Goal: Task Accomplishment & Management: Use online tool/utility

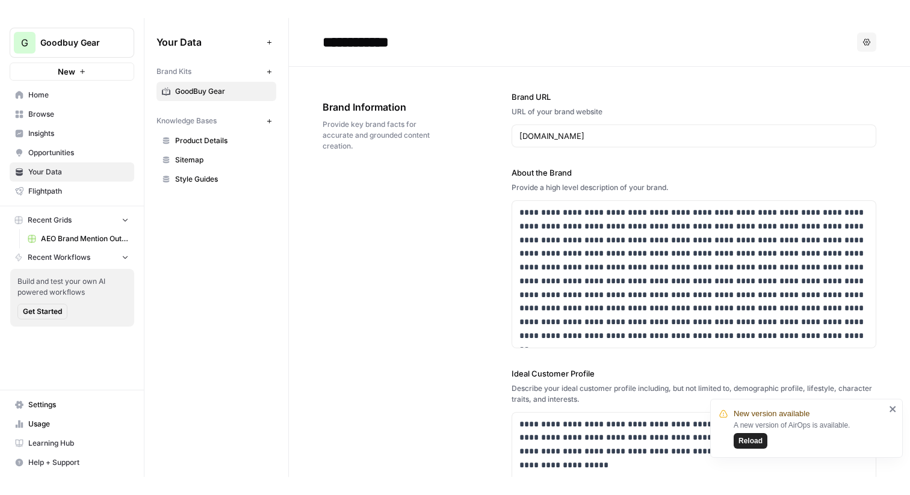
scroll to position [324, 0]
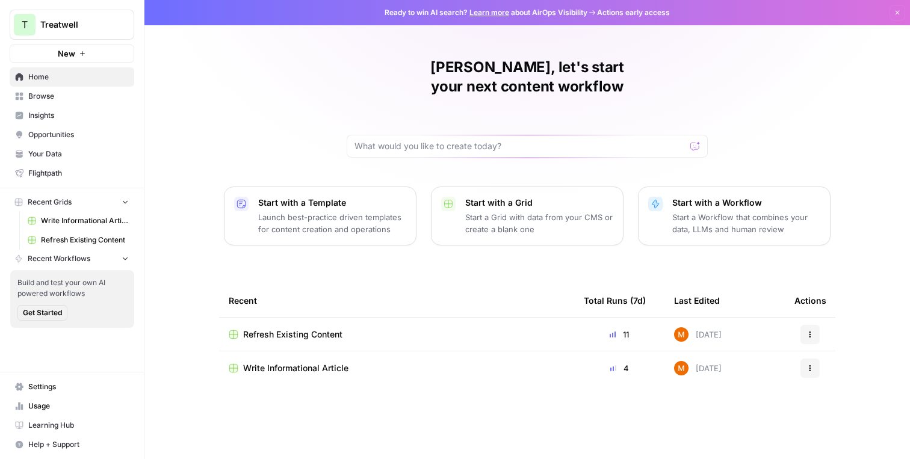
click at [345, 73] on div "[PERSON_NAME], let's start your next content workflow Start with a Template Lau…" at bounding box center [526, 229] width 765 height 459
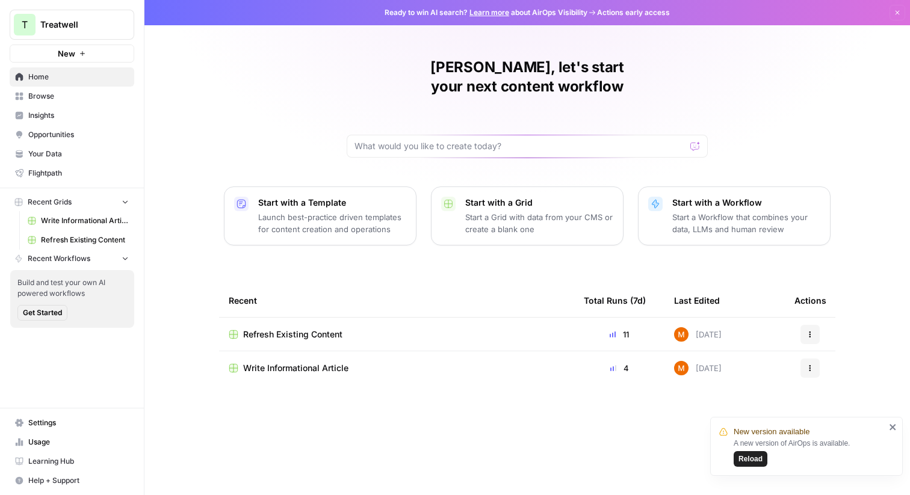
click at [52, 113] on span "Insights" at bounding box center [78, 115] width 100 height 11
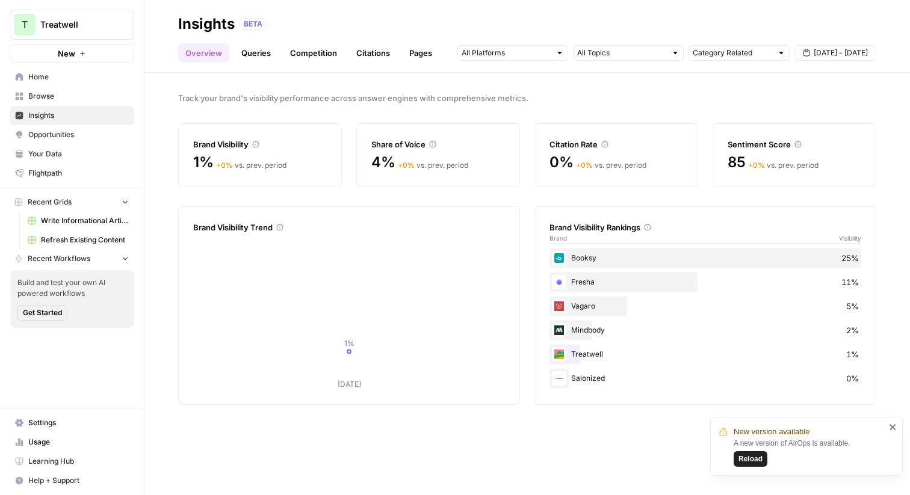
click at [265, 53] on link "Queries" at bounding box center [256, 52] width 44 height 19
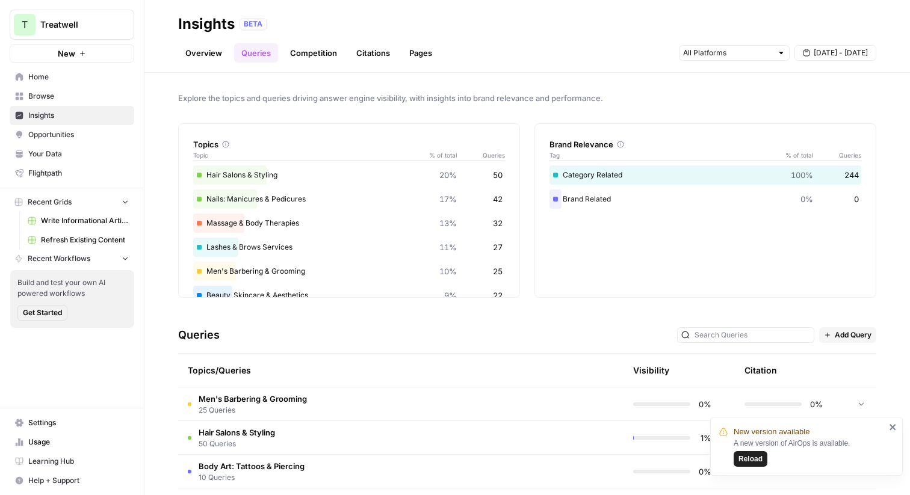
click at [320, 59] on link "Competition" at bounding box center [313, 52] width 61 height 19
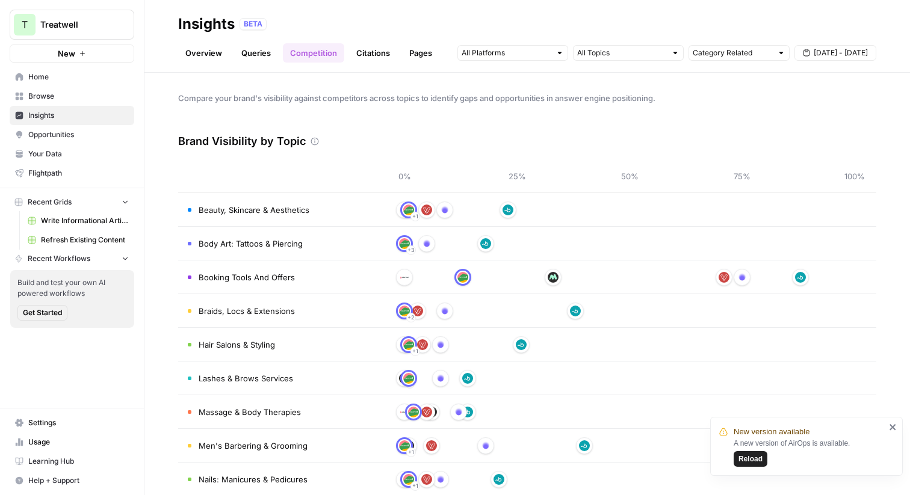
click at [218, 54] on link "Overview" at bounding box center [203, 52] width 51 height 19
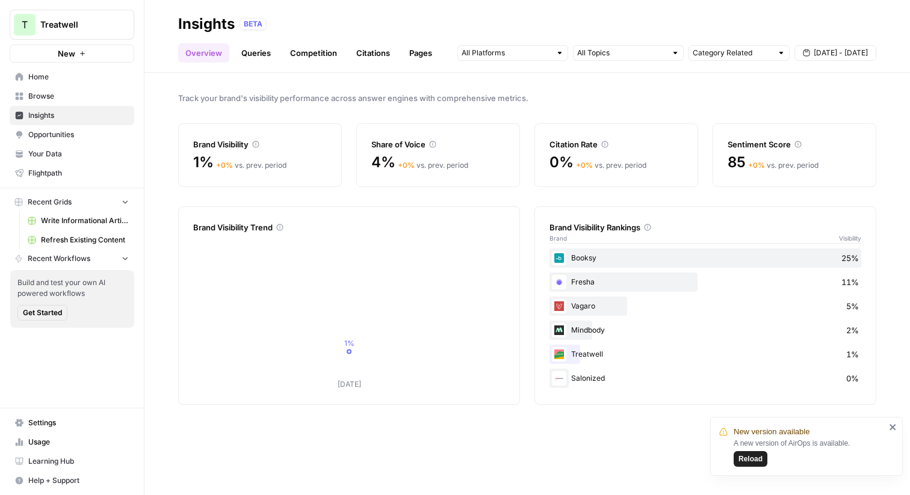
click at [88, 138] on span "Opportunities" at bounding box center [78, 134] width 100 height 11
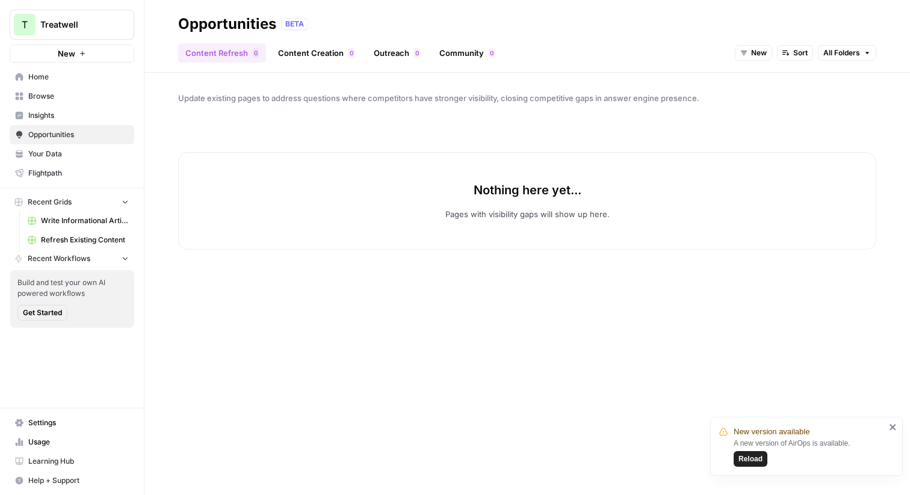
click at [760, 53] on span "New" at bounding box center [759, 53] width 16 height 11
click at [760, 85] on span "All Opportunities" at bounding box center [775, 79] width 61 height 12
click at [229, 55] on link "Content Refresh 0" at bounding box center [222, 52] width 88 height 19
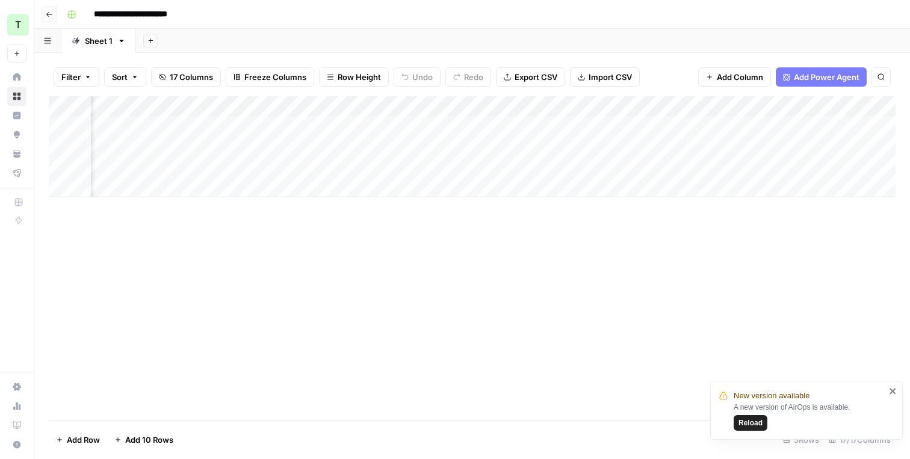
scroll to position [0, 521]
click at [542, 126] on div "Add Column" at bounding box center [472, 146] width 847 height 101
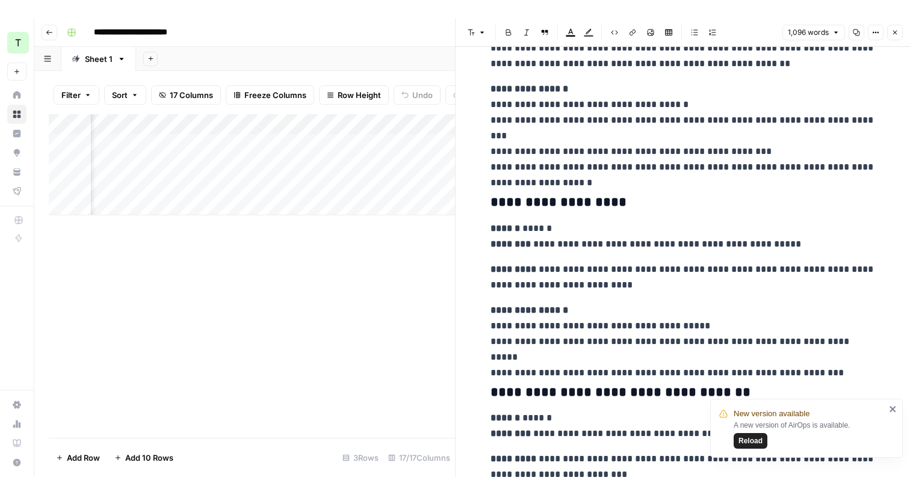
scroll to position [1885, 0]
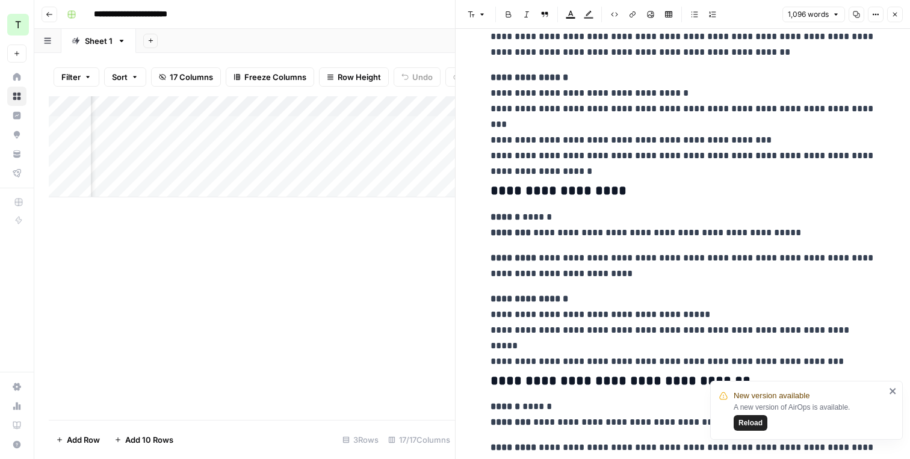
click at [892, 13] on icon "button" at bounding box center [894, 14] width 7 height 7
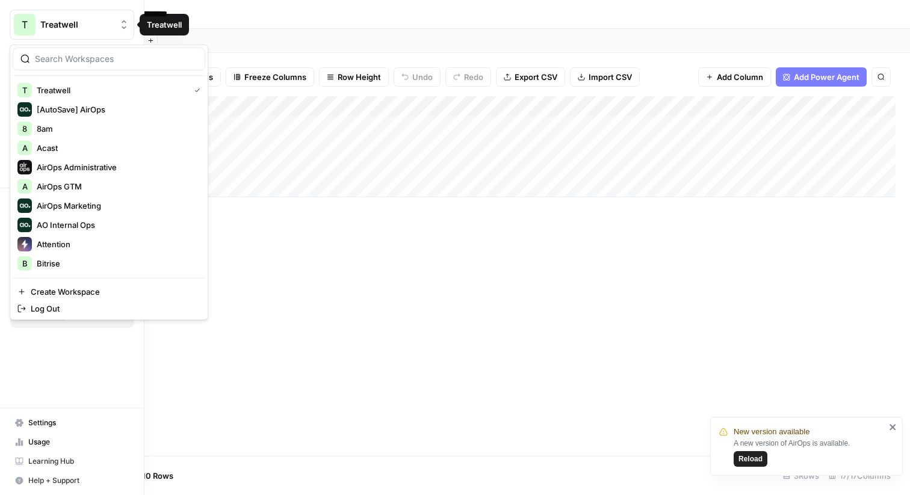
click at [25, 26] on span "T" at bounding box center [25, 24] width 6 height 14
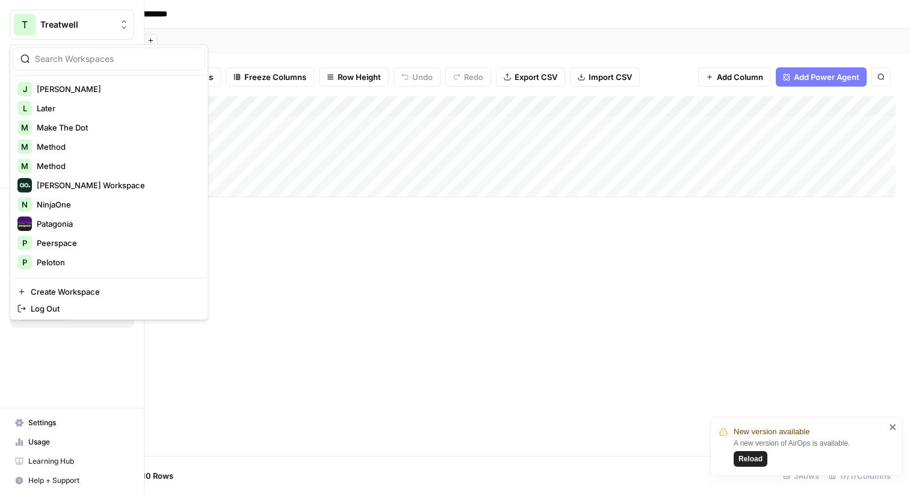
scroll to position [390, 0]
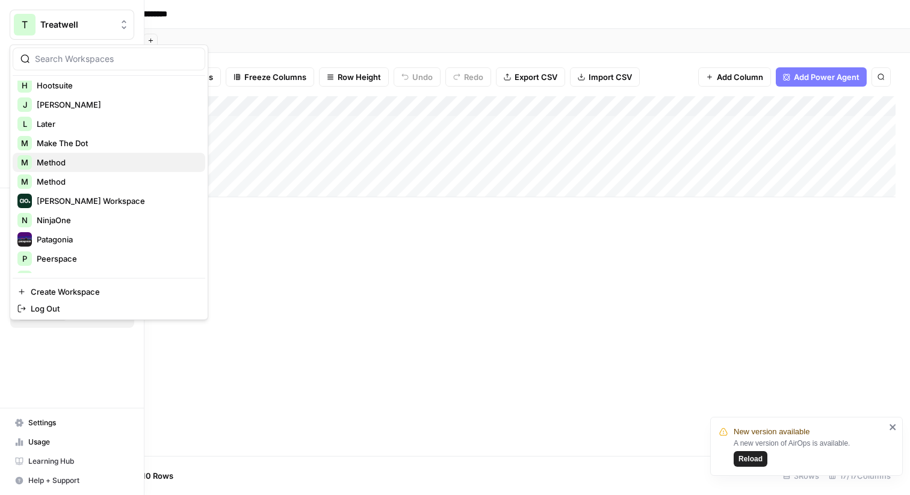
click at [85, 161] on span "Method" at bounding box center [116, 162] width 159 height 12
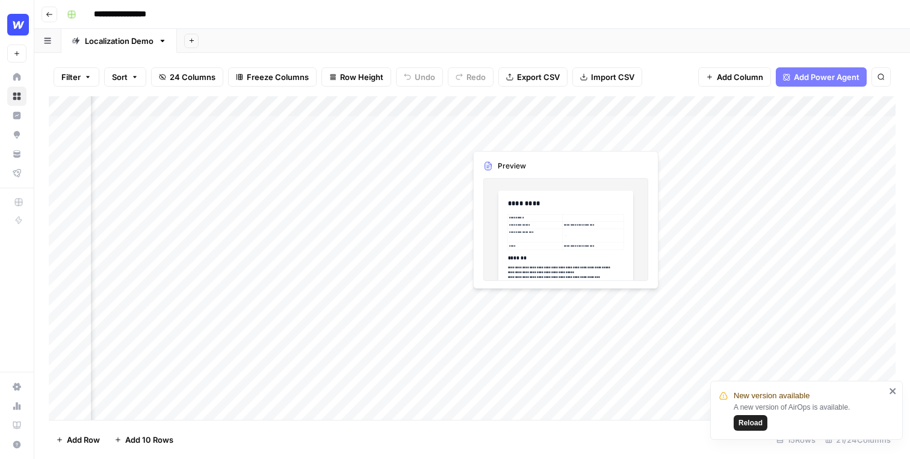
scroll to position [0, 347]
click at [513, 125] on div "Add Column" at bounding box center [472, 258] width 847 height 324
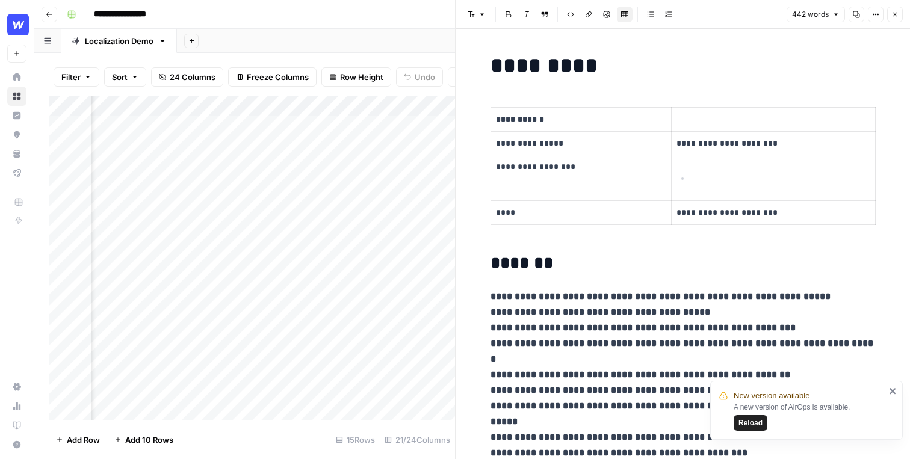
click at [895, 18] on button "Close" at bounding box center [895, 15] width 16 height 16
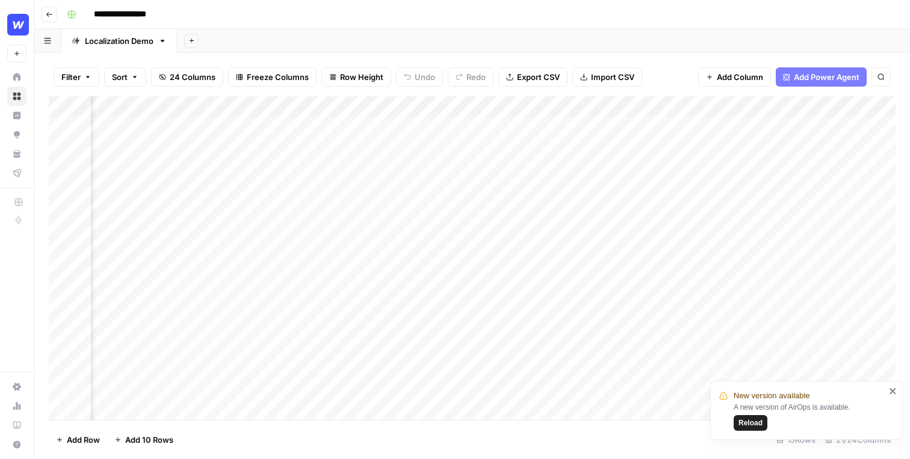
scroll to position [0, 402]
click at [531, 136] on div "Add Column" at bounding box center [472, 258] width 847 height 324
click at [528, 160] on div "Add Column" at bounding box center [472, 258] width 847 height 324
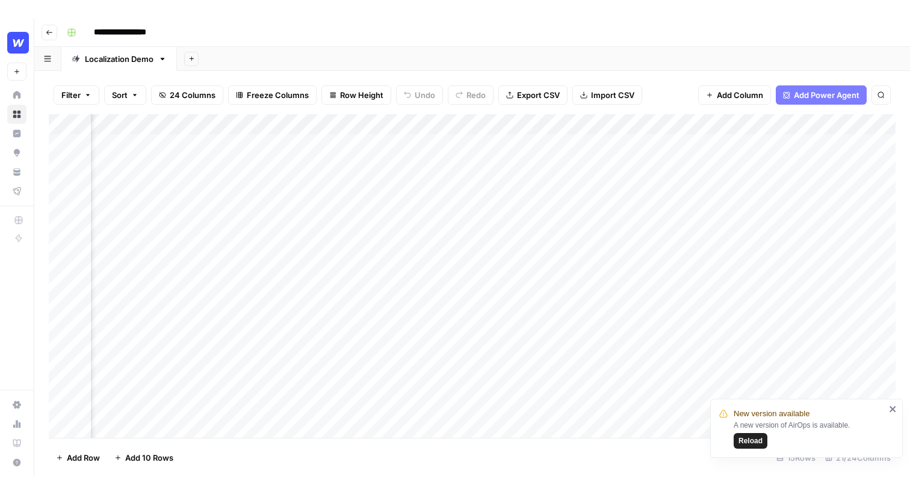
scroll to position [0, 516]
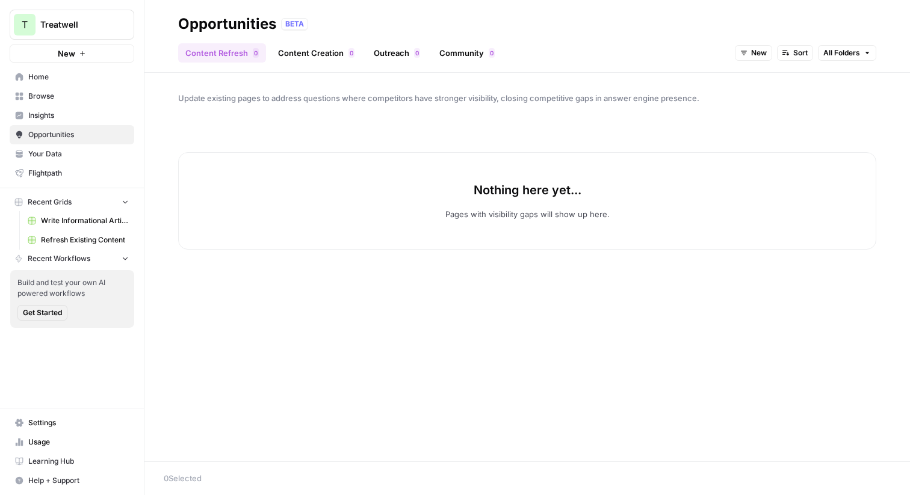
click at [752, 51] on span "New" at bounding box center [759, 53] width 16 height 11
click at [752, 78] on span "All Opportunities" at bounding box center [775, 79] width 61 height 12
click at [108, 111] on span "Insights" at bounding box center [78, 115] width 100 height 11
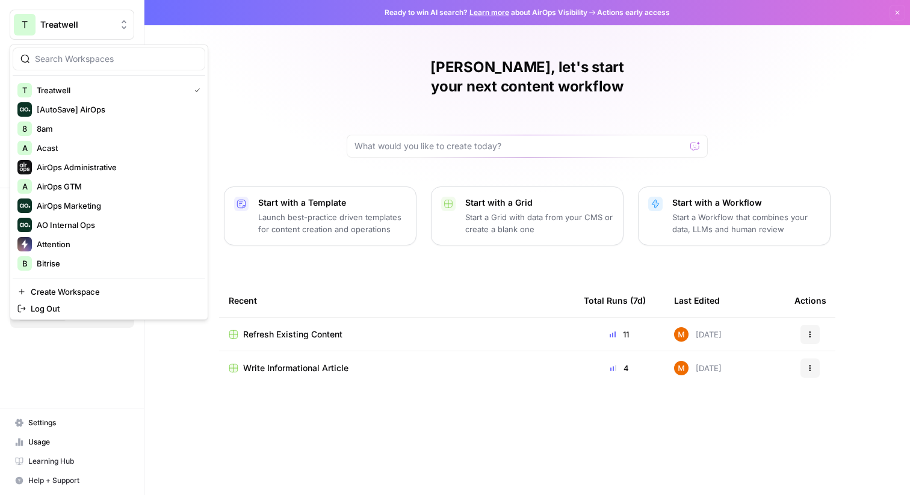
click at [72, 23] on span "Treatwell" at bounding box center [76, 25] width 73 height 12
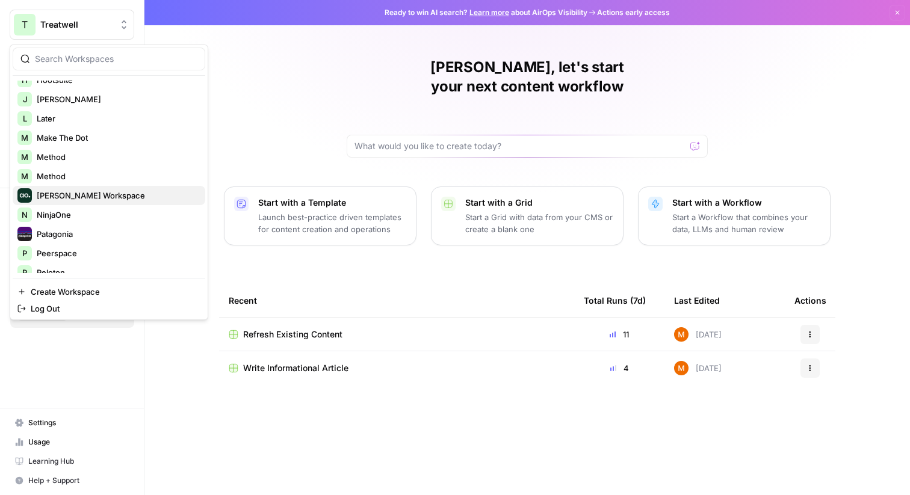
scroll to position [394, 0]
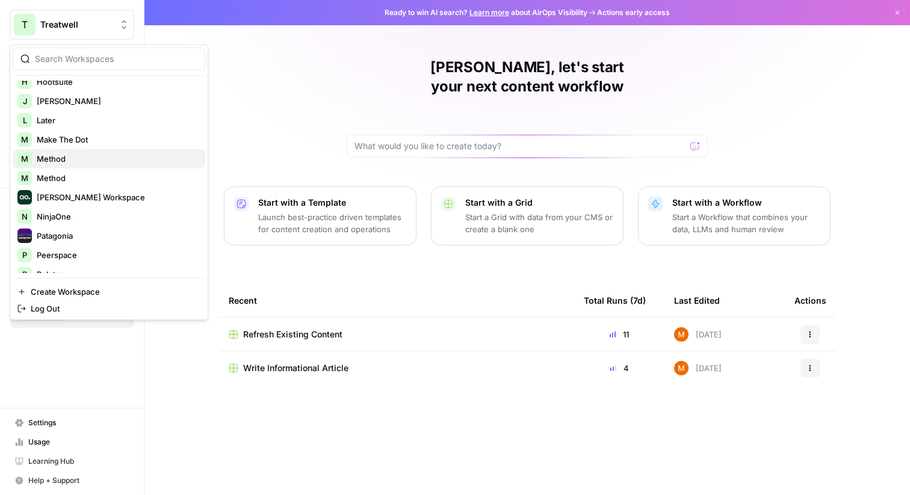
click at [88, 161] on span "Method" at bounding box center [116, 159] width 159 height 12
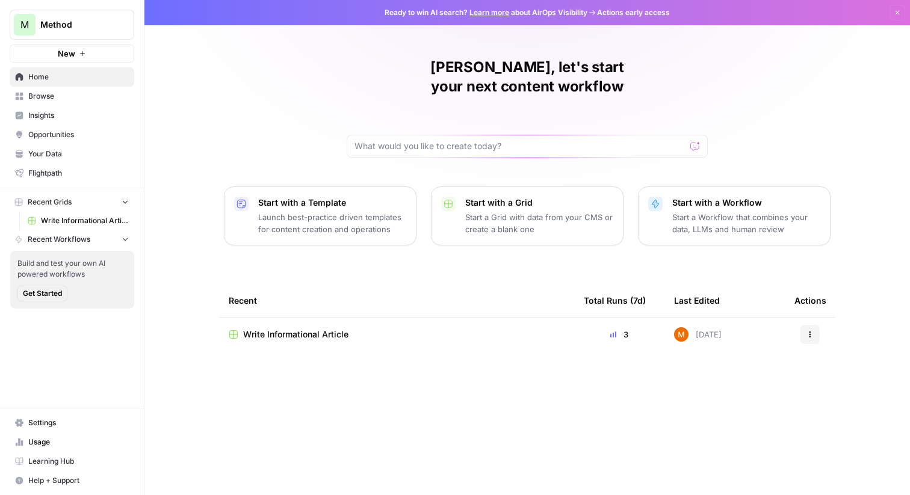
click at [107, 108] on link "Insights" at bounding box center [72, 115] width 125 height 19
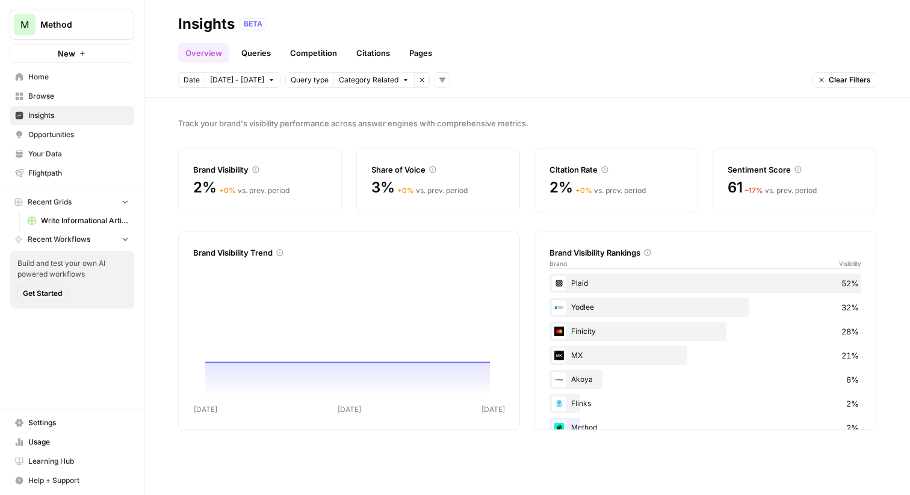
click at [116, 130] on span "Opportunities" at bounding box center [78, 134] width 100 height 11
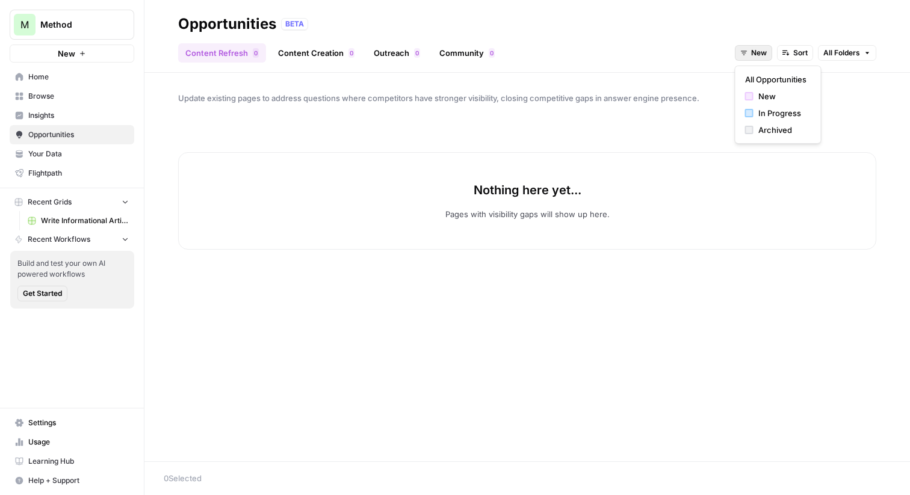
click at [750, 50] on button "New" at bounding box center [753, 53] width 37 height 16
click at [750, 75] on span "All Opportunities" at bounding box center [775, 79] width 61 height 12
click at [86, 120] on span "Insights" at bounding box center [78, 115] width 100 height 11
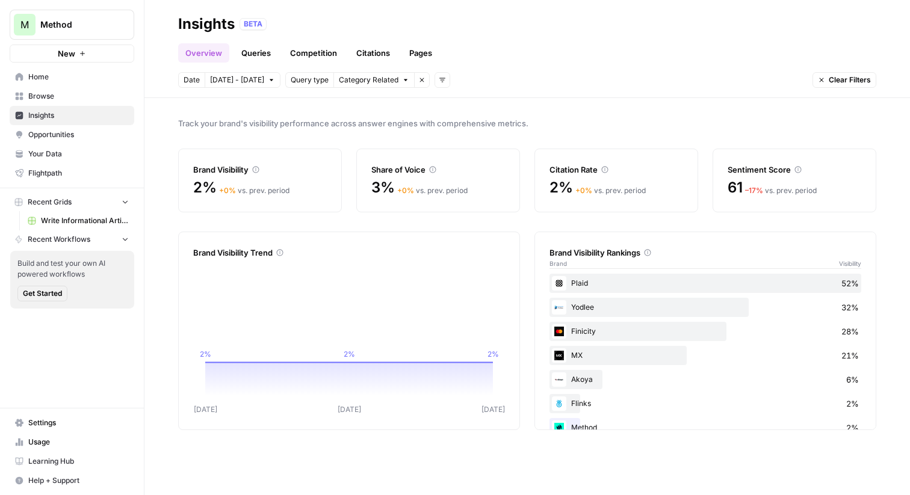
scroll to position [22, 0]
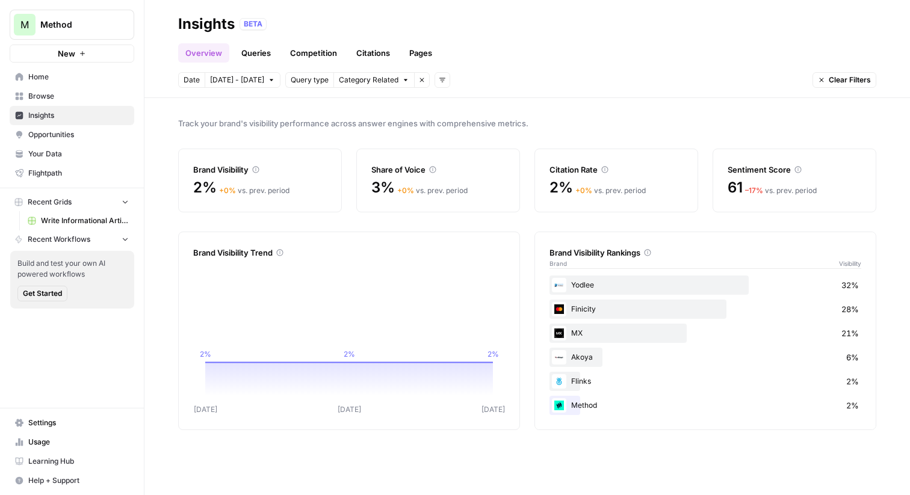
click at [253, 61] on link "Queries" at bounding box center [256, 52] width 44 height 19
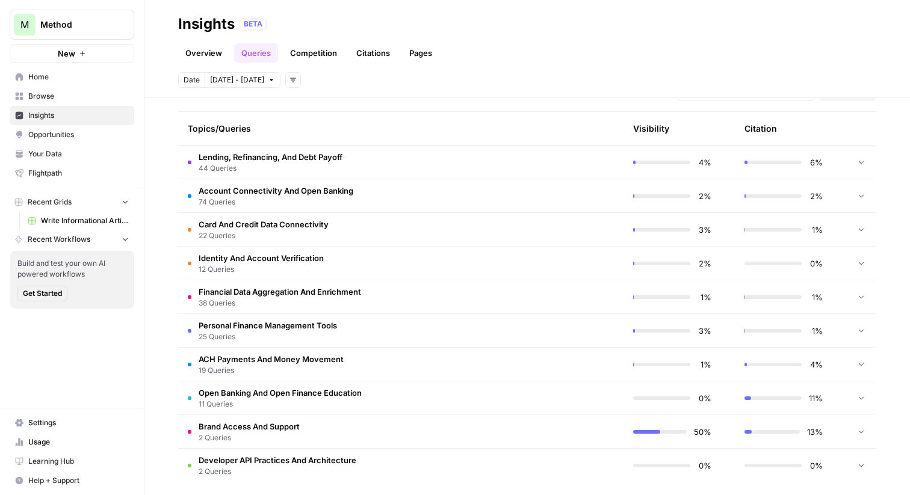
scroll to position [274, 0]
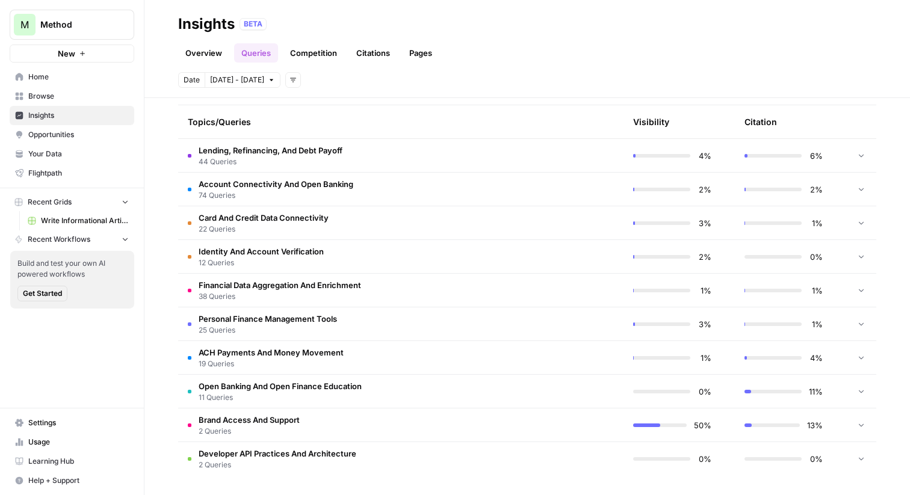
click at [425, 156] on td "Lending, Refinancing, And Debt Payoff 44 Queries" at bounding box center [343, 155] width 331 height 33
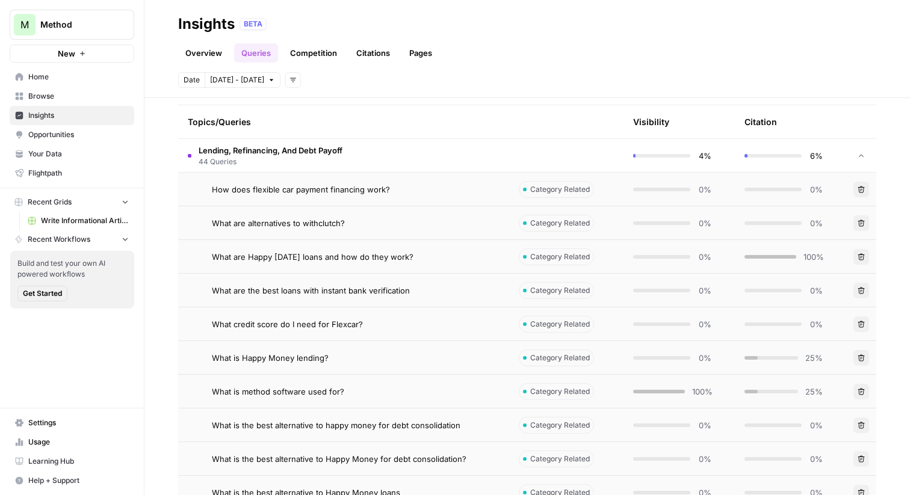
click at [417, 188] on div "How does flexible car payment financing work?" at bounding box center [356, 190] width 288 height 12
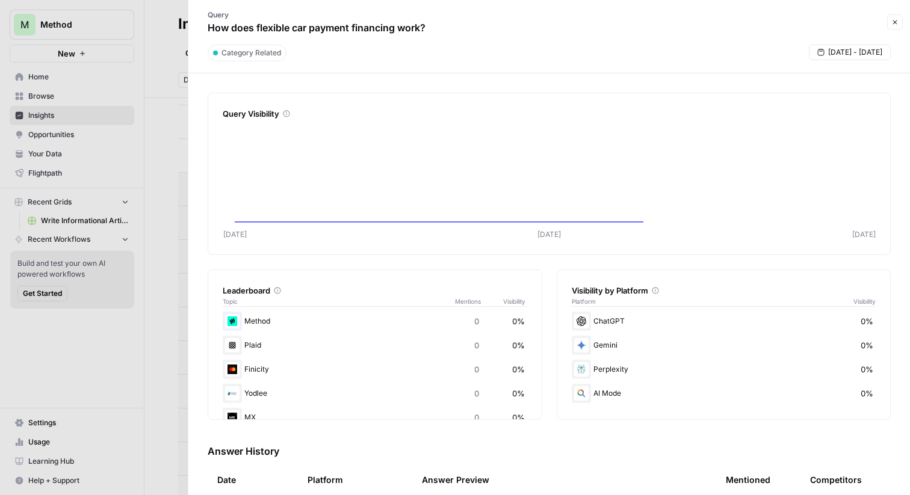
scroll to position [6, 0]
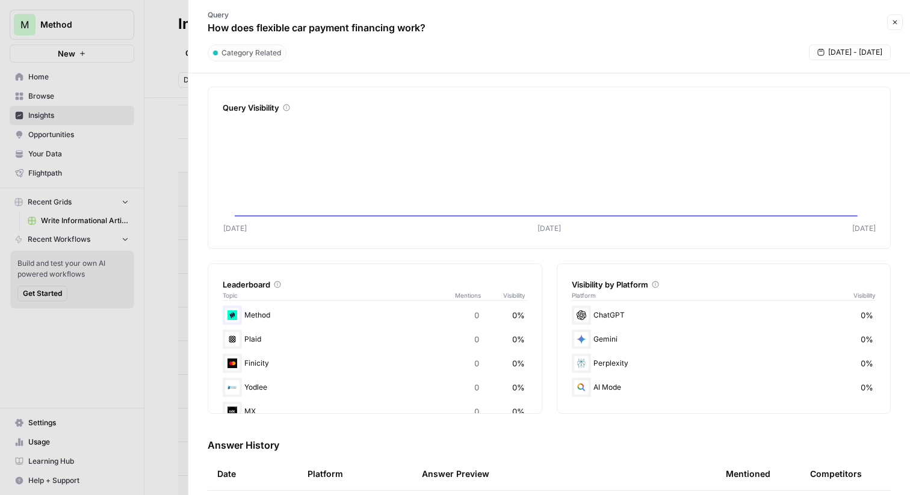
click at [157, 226] on div at bounding box center [455, 247] width 910 height 495
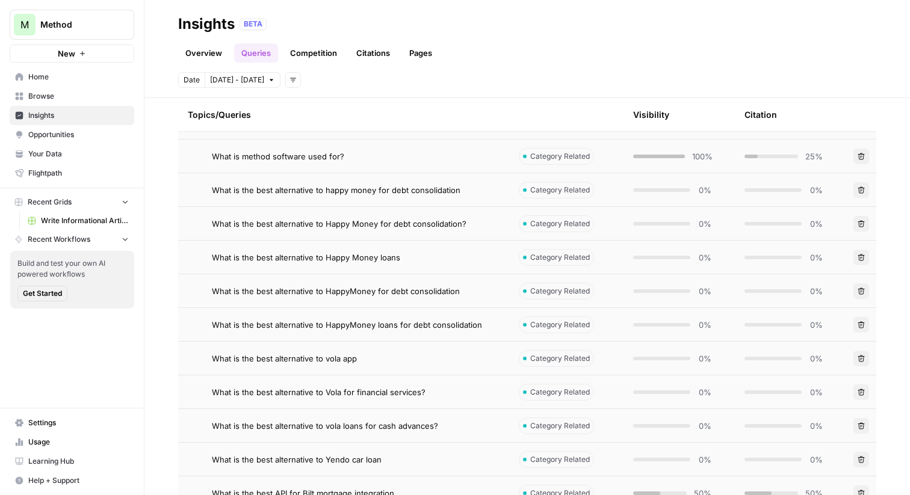
scroll to position [631, 0]
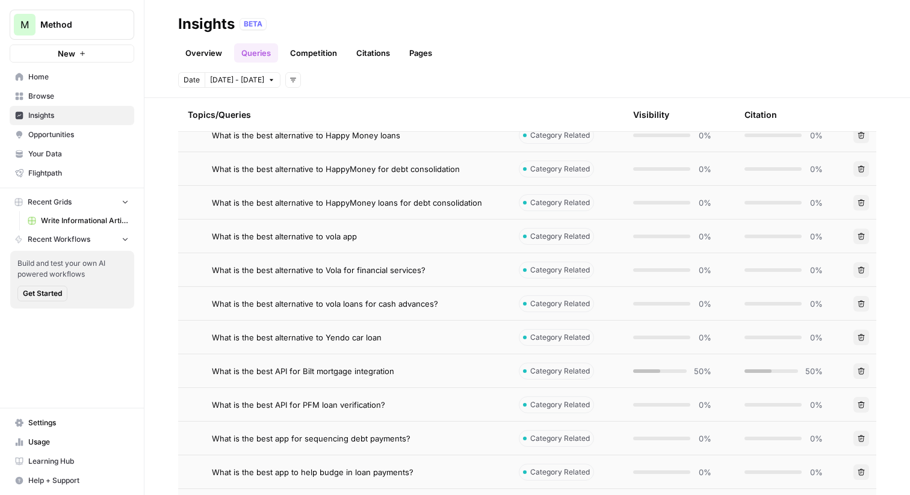
click at [263, 269] on span "What is the best alternative to Vola for financial services?" at bounding box center [319, 270] width 214 height 12
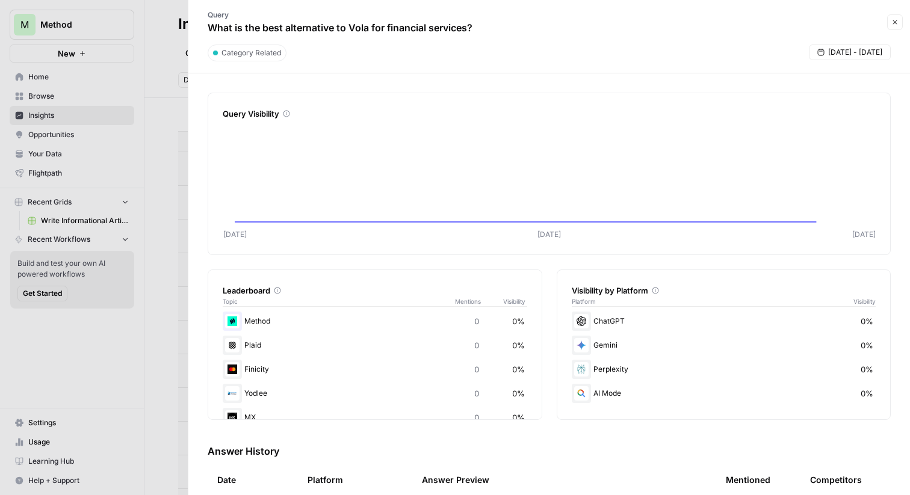
click at [162, 265] on div at bounding box center [455, 247] width 910 height 495
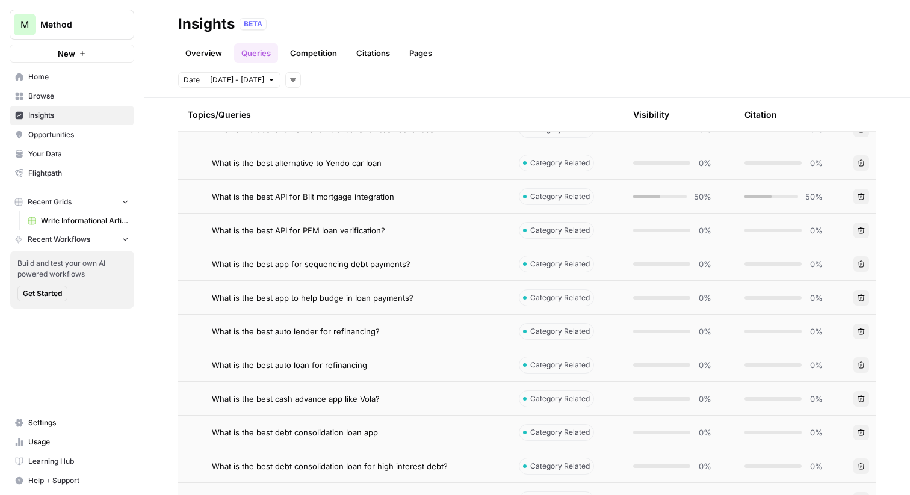
scroll to position [779, 0]
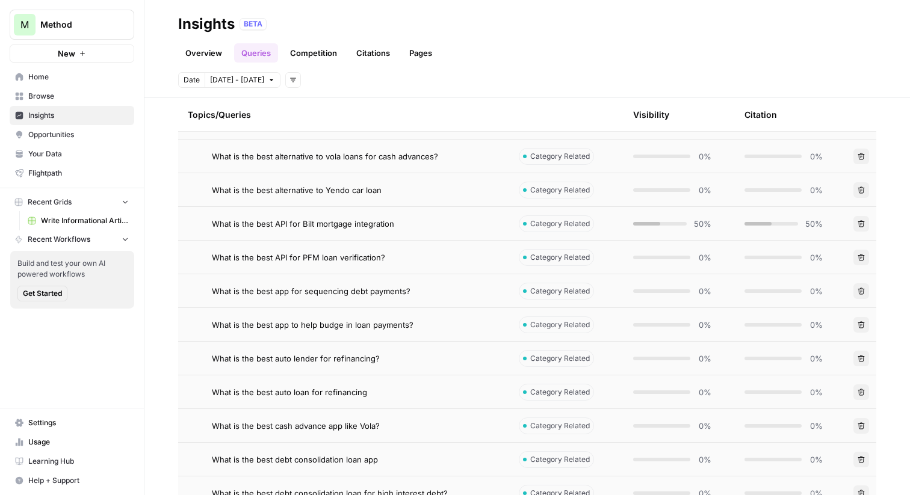
click at [363, 227] on span "What is the best API for Bilt mortgage integration" at bounding box center [303, 224] width 182 height 12
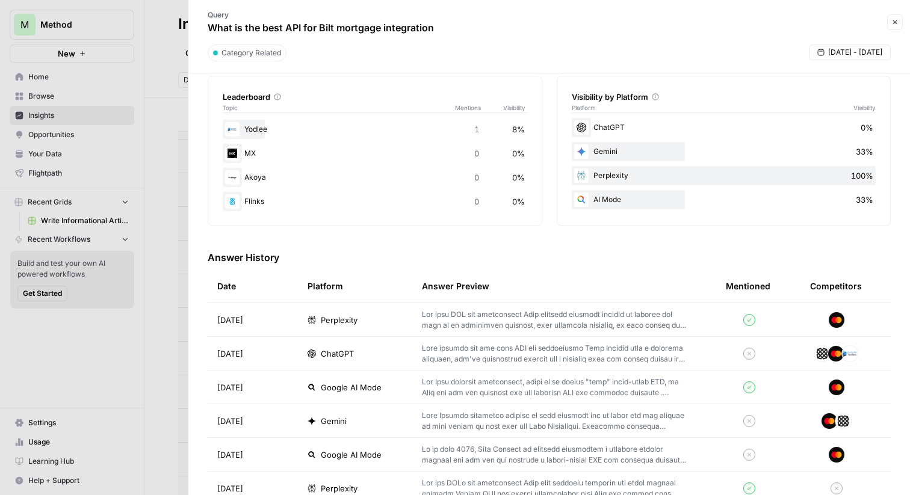
scroll to position [276, 0]
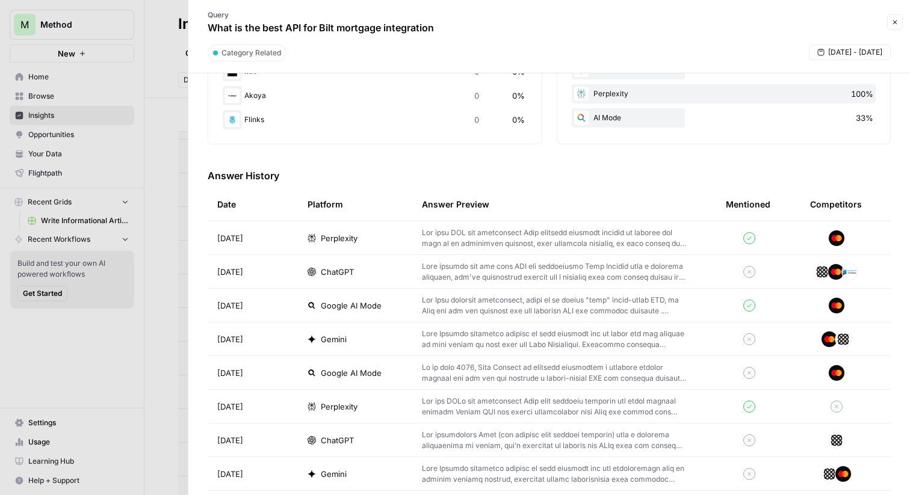
click at [385, 270] on div "ChatGPT" at bounding box center [355, 272] width 95 height 12
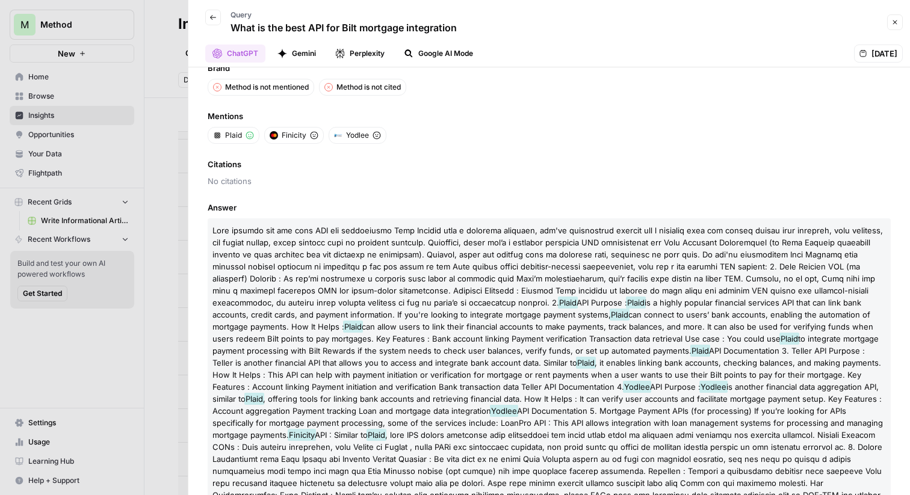
scroll to position [104, 0]
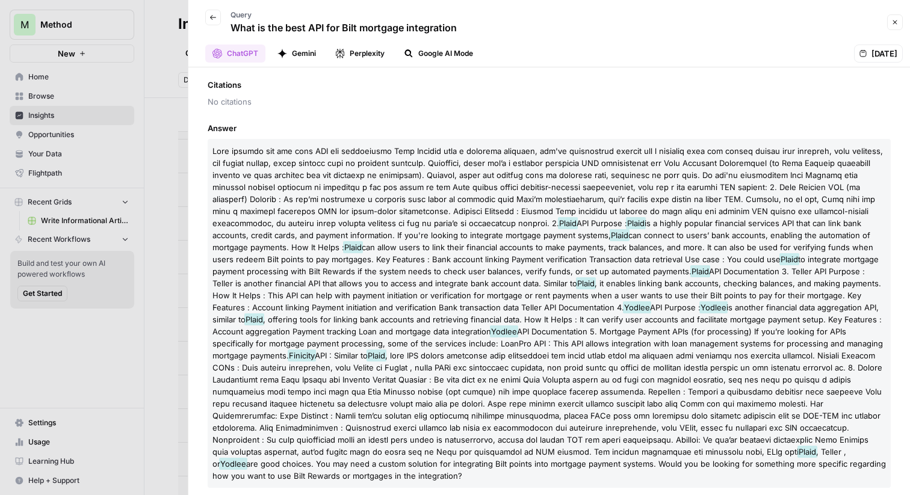
click at [158, 181] on div at bounding box center [455, 247] width 910 height 495
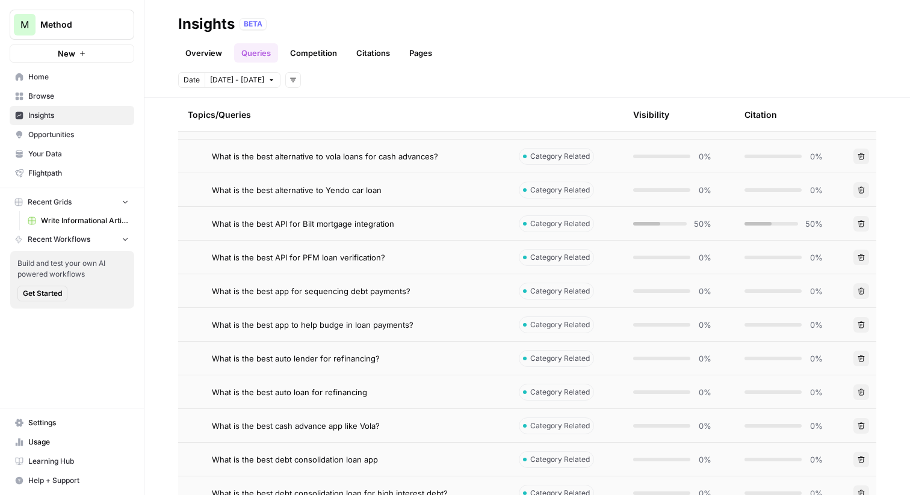
scroll to position [446, 0]
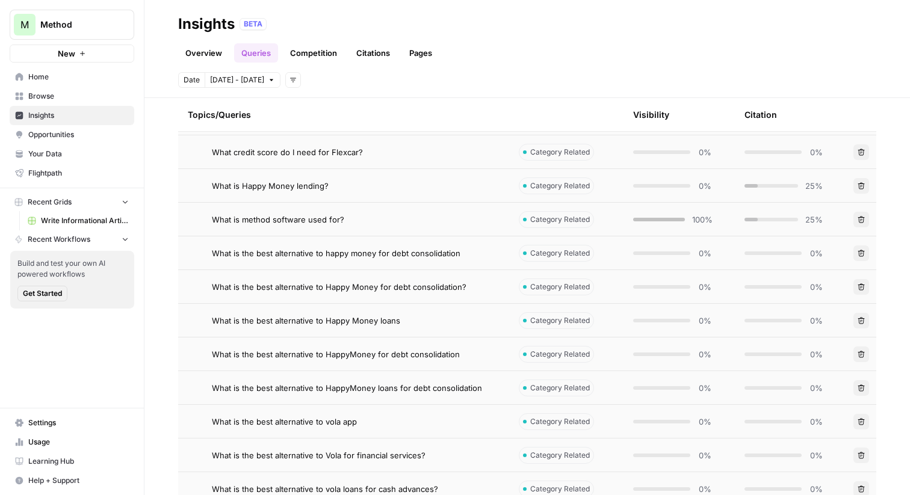
click at [322, 52] on link "Competition" at bounding box center [313, 52] width 61 height 19
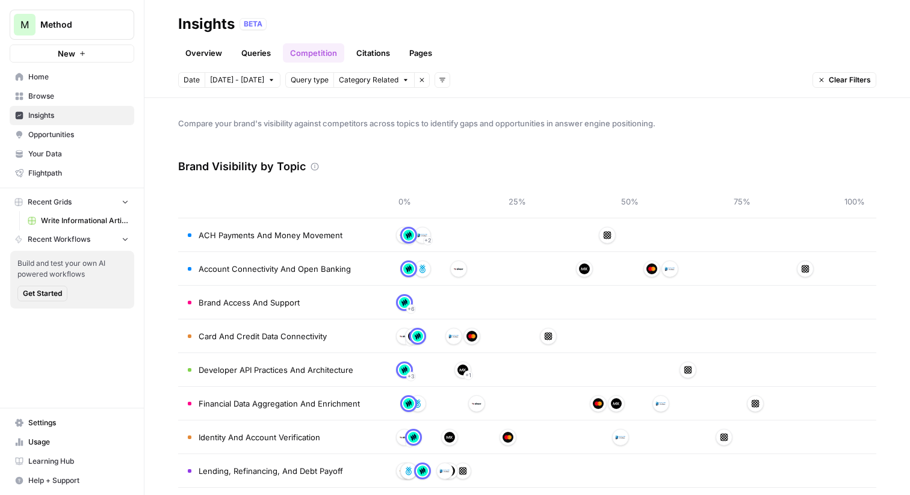
click at [379, 51] on link "Citations" at bounding box center [373, 52] width 48 height 19
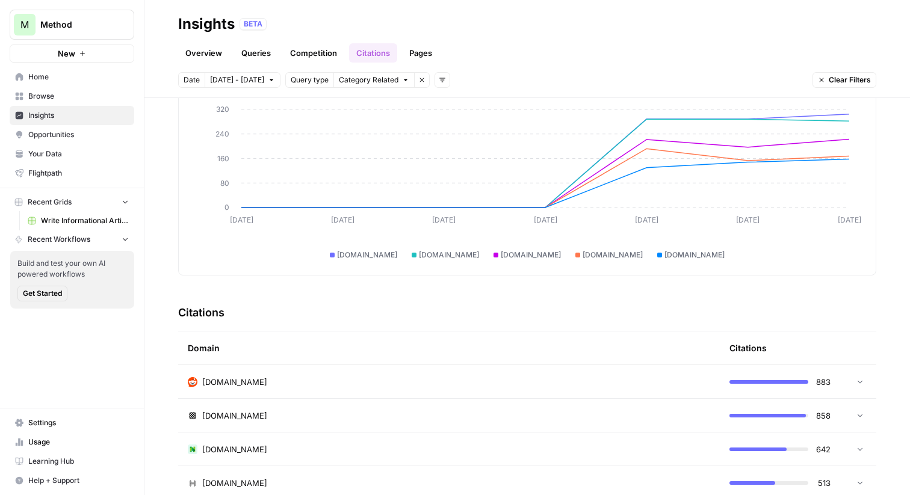
scroll to position [49, 0]
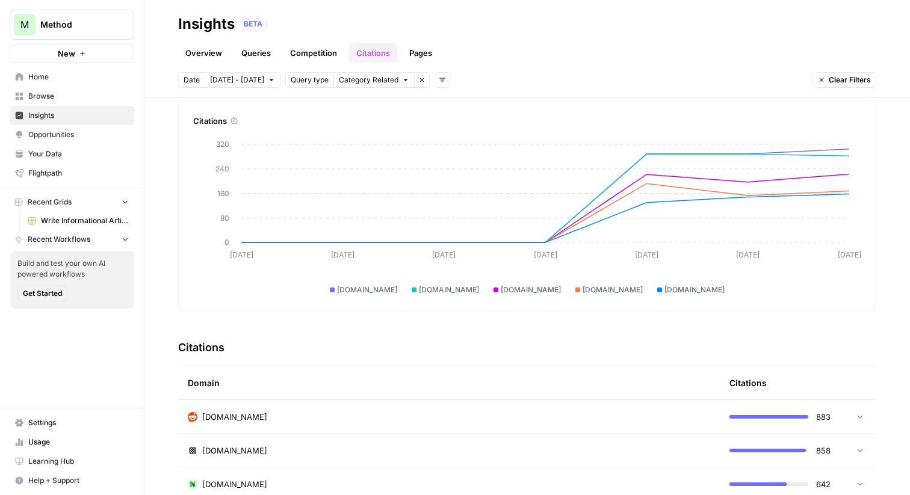
click at [431, 53] on link "Pages" at bounding box center [420, 52] width 37 height 19
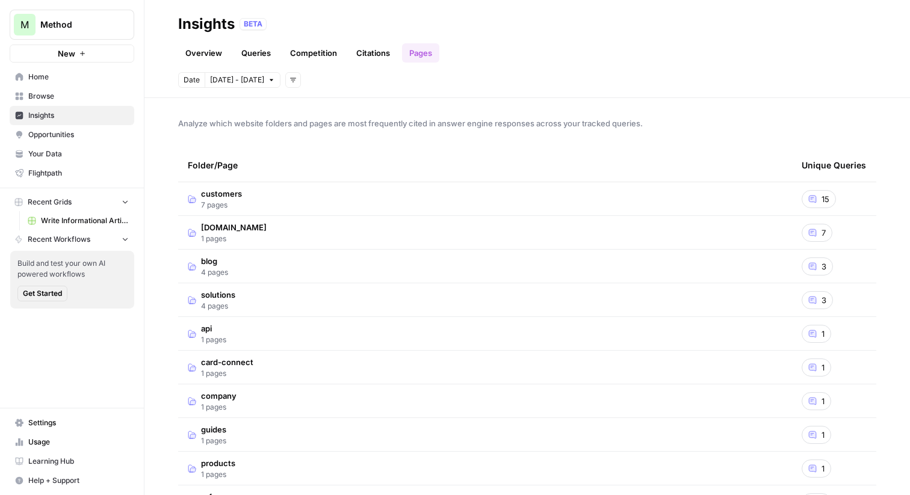
click at [349, 196] on td "customers 7 pages" at bounding box center [485, 198] width 614 height 33
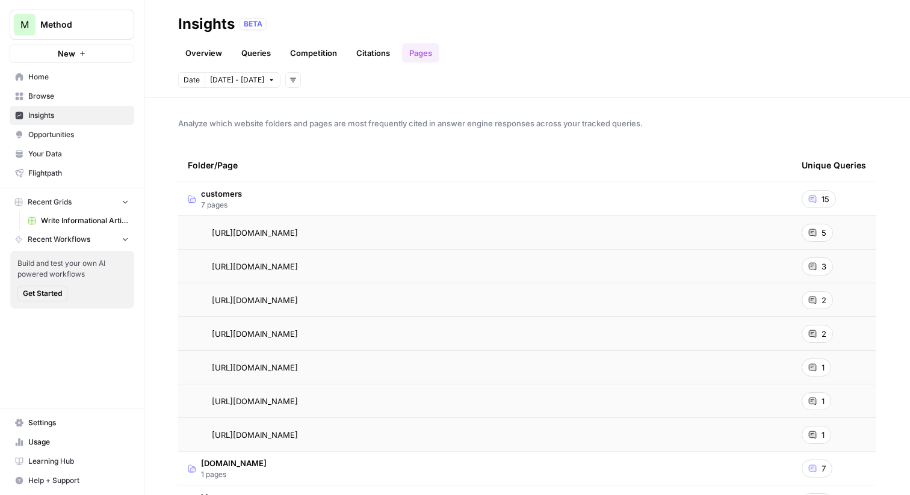
click at [352, 199] on td "customers 7 pages" at bounding box center [485, 198] width 614 height 33
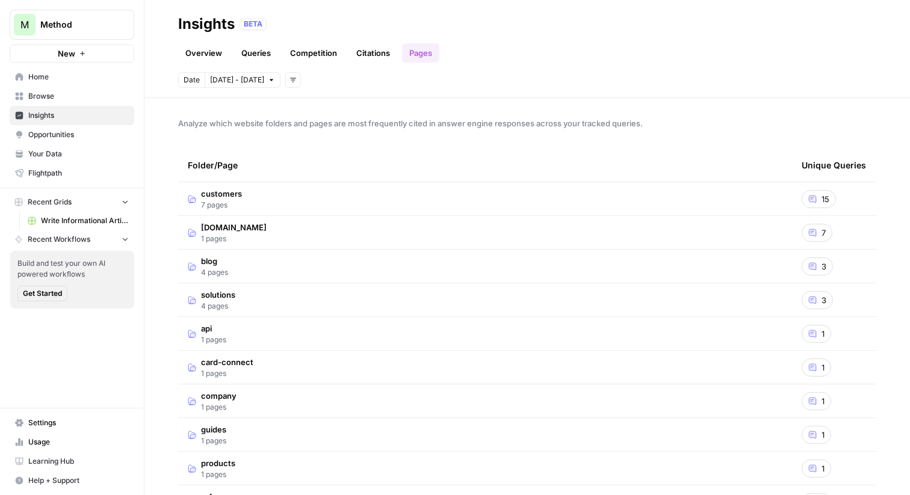
click at [304, 268] on td "blog 4 pages" at bounding box center [485, 266] width 614 height 33
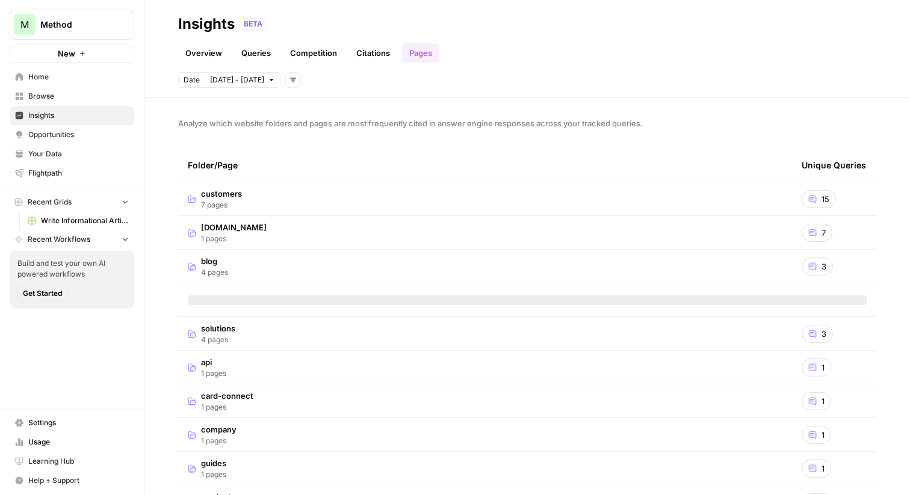
scroll to position [106, 0]
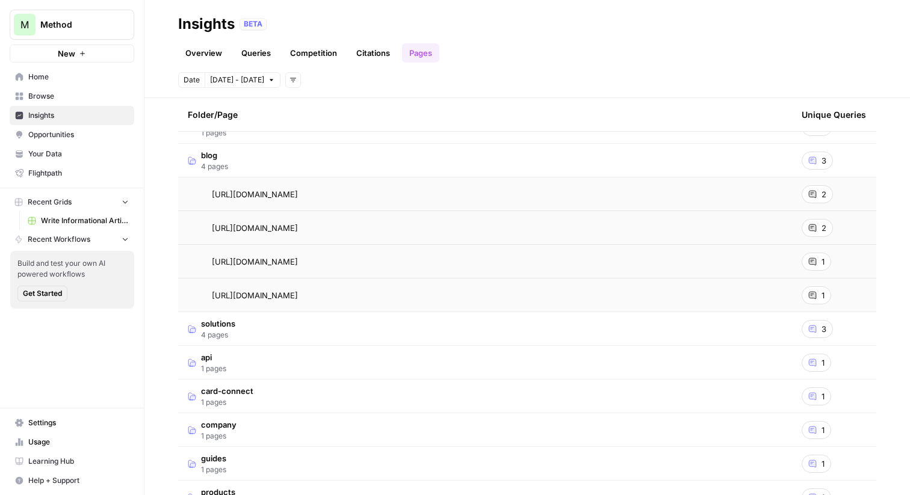
click at [63, 224] on span "Write Informational Article" at bounding box center [85, 220] width 88 height 11
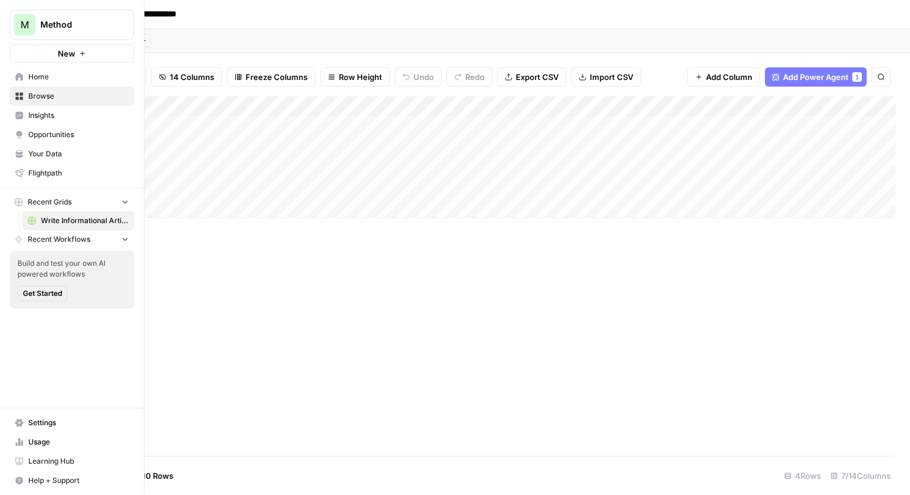
click at [90, 51] on button "New" at bounding box center [72, 54] width 125 height 18
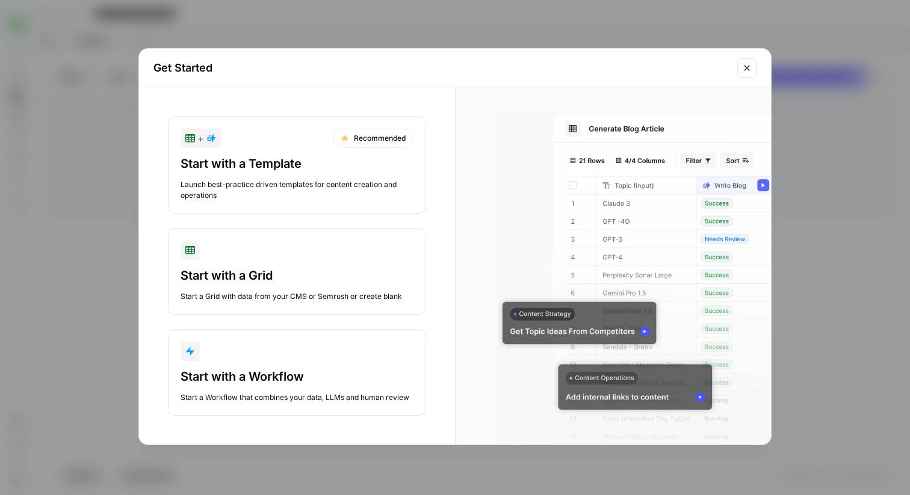
click at [333, 187] on div "Launch best-practice driven templates for content creation and operations" at bounding box center [297, 190] width 233 height 22
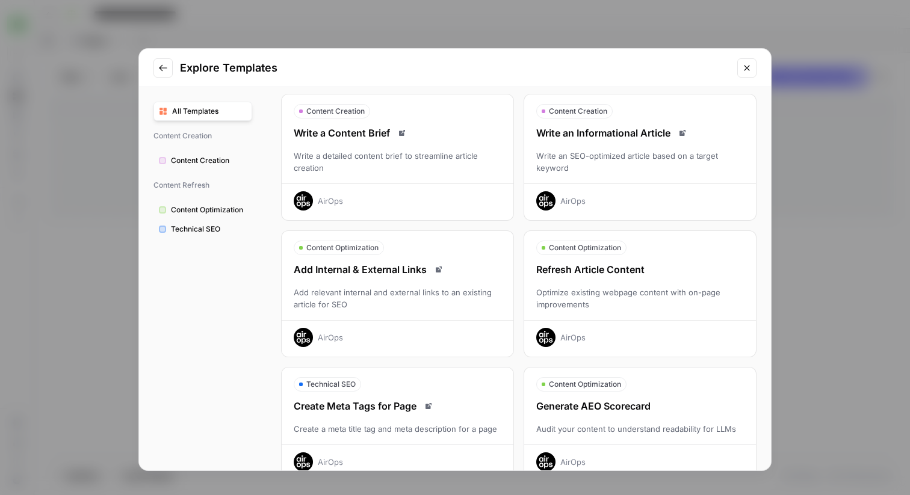
scroll to position [46, 0]
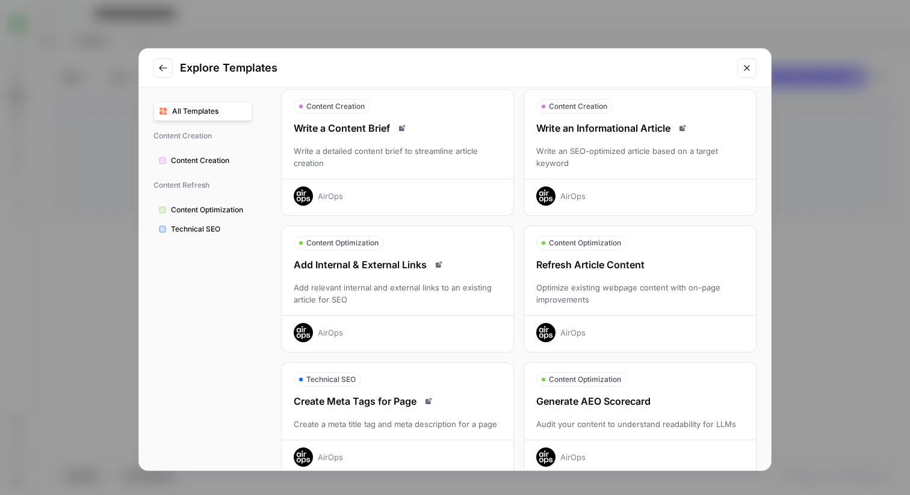
click at [623, 289] on div "Optimize existing webpage content with on-page improvements" at bounding box center [640, 294] width 232 height 24
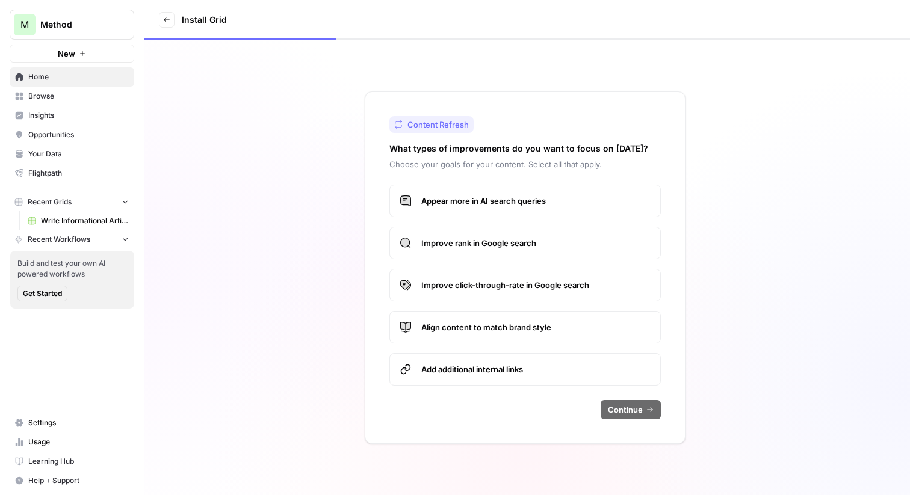
click at [563, 246] on span "Improve rank in Google search" at bounding box center [535, 243] width 229 height 12
click at [583, 208] on label "Appear more in AI search queries" at bounding box center [524, 201] width 271 height 32
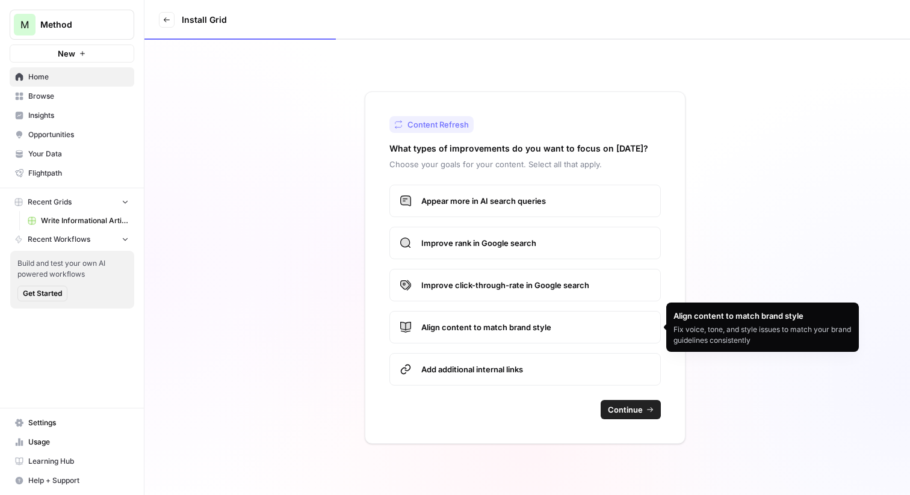
click at [589, 327] on span "Align content to match brand style" at bounding box center [535, 327] width 229 height 12
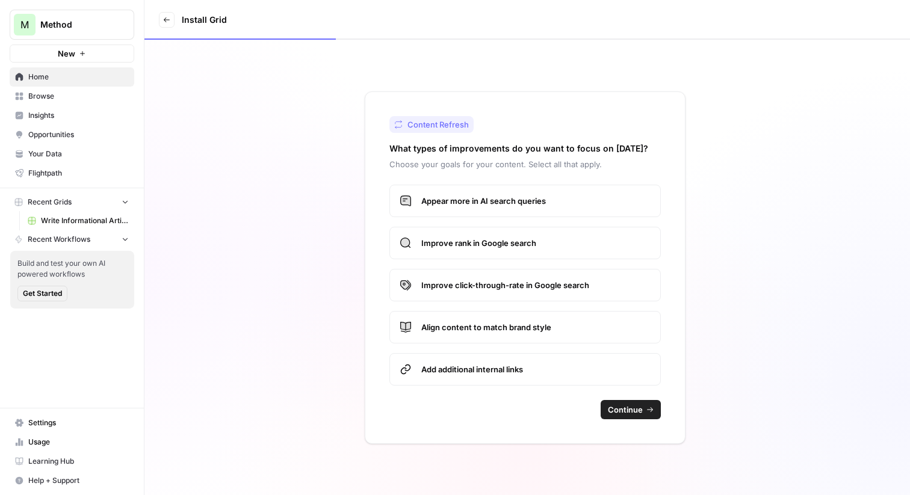
click at [627, 412] on span "Continue" at bounding box center [625, 410] width 35 height 12
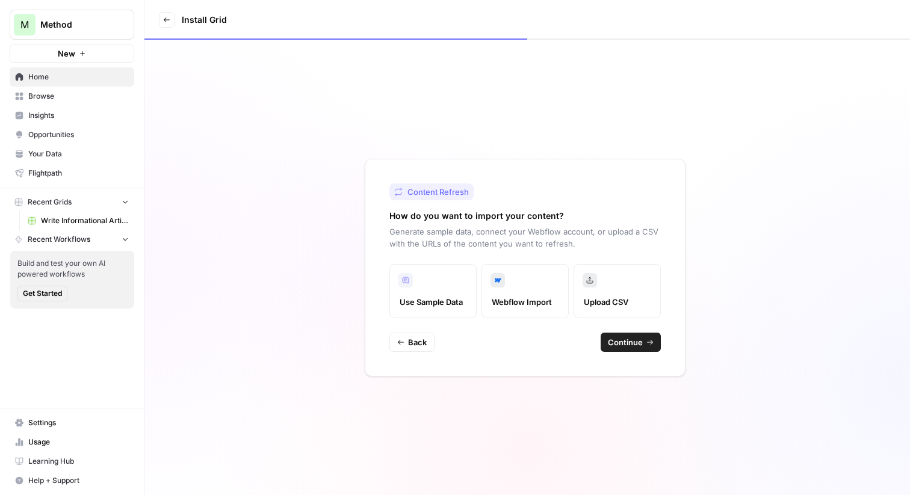
click at [641, 346] on span "Continue" at bounding box center [625, 342] width 35 height 12
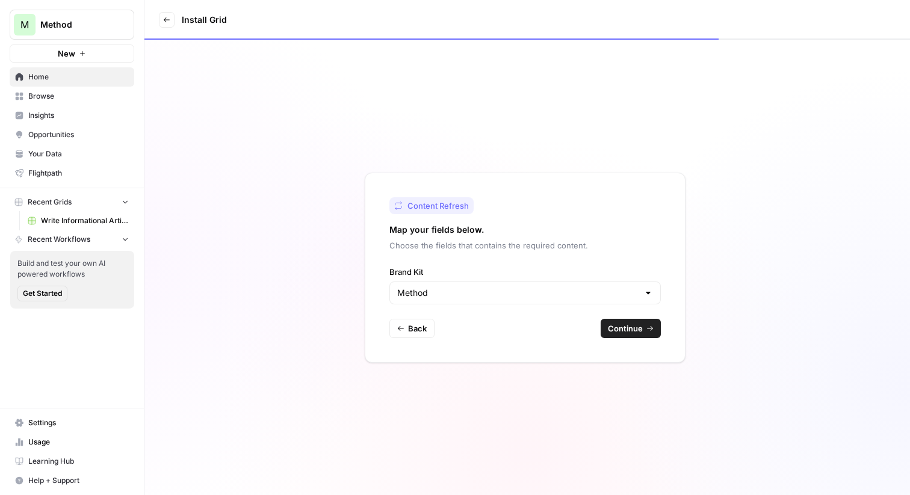
click at [642, 327] on span "Continue" at bounding box center [625, 329] width 35 height 12
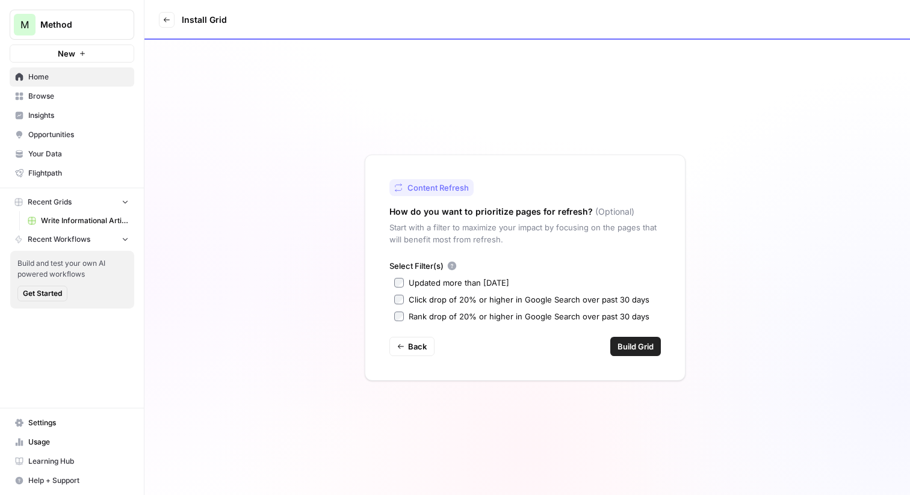
click at [637, 349] on span "Build Grid" at bounding box center [635, 347] width 36 height 12
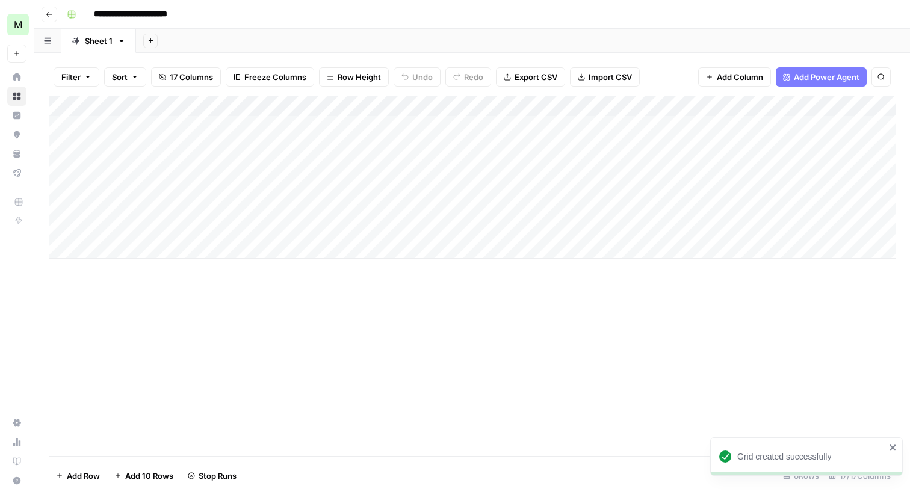
click at [337, 126] on div "Add Column" at bounding box center [472, 177] width 847 height 162
click at [336, 144] on div "Add Column" at bounding box center [472, 177] width 847 height 162
click at [333, 164] on div "Add Column" at bounding box center [472, 177] width 847 height 162
click at [333, 186] on div "Add Column" at bounding box center [472, 177] width 847 height 162
click at [336, 167] on div "Add Column" at bounding box center [472, 177] width 847 height 162
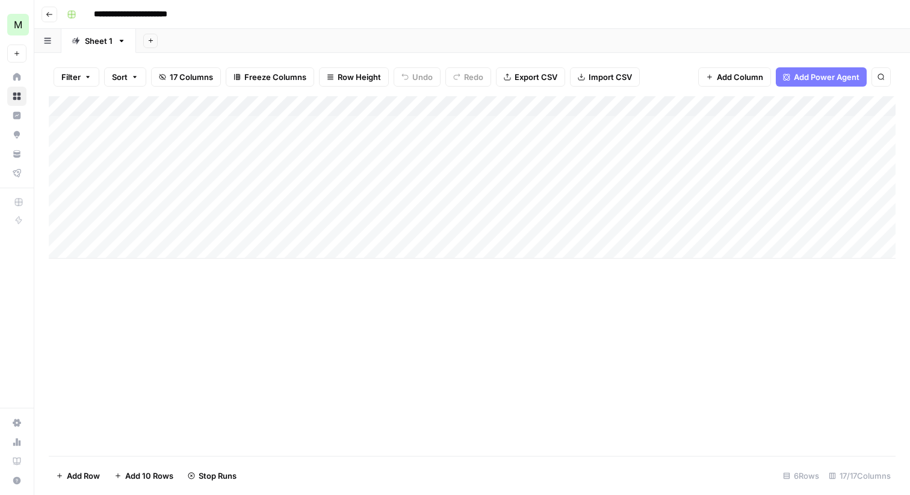
click at [334, 203] on div "Add Column" at bounding box center [472, 177] width 847 height 162
click at [334, 226] on div "Add Column" at bounding box center [472, 177] width 847 height 162
click at [333, 165] on div "Add Column" at bounding box center [472, 177] width 847 height 162
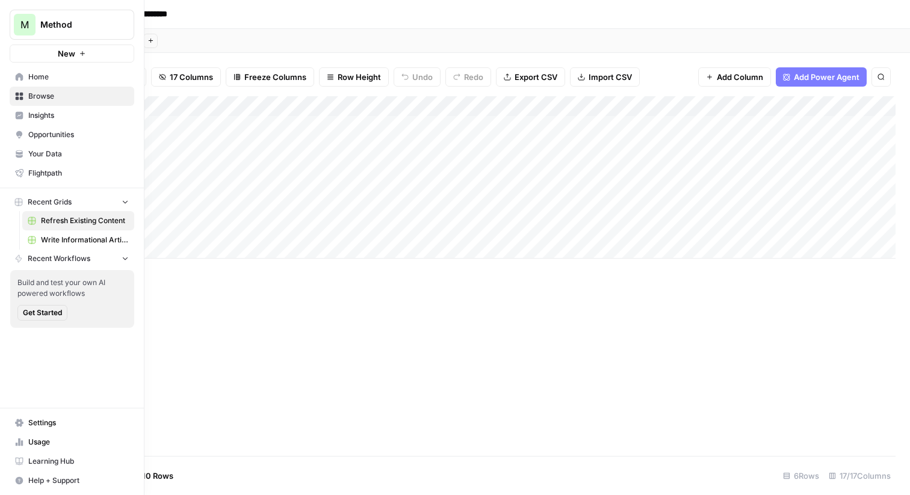
click at [56, 25] on span "Method" at bounding box center [76, 25] width 73 height 12
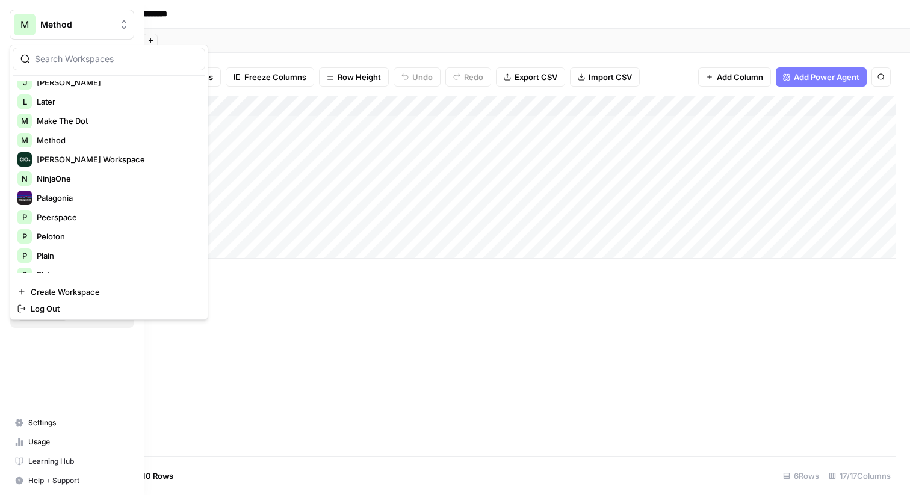
scroll to position [418, 0]
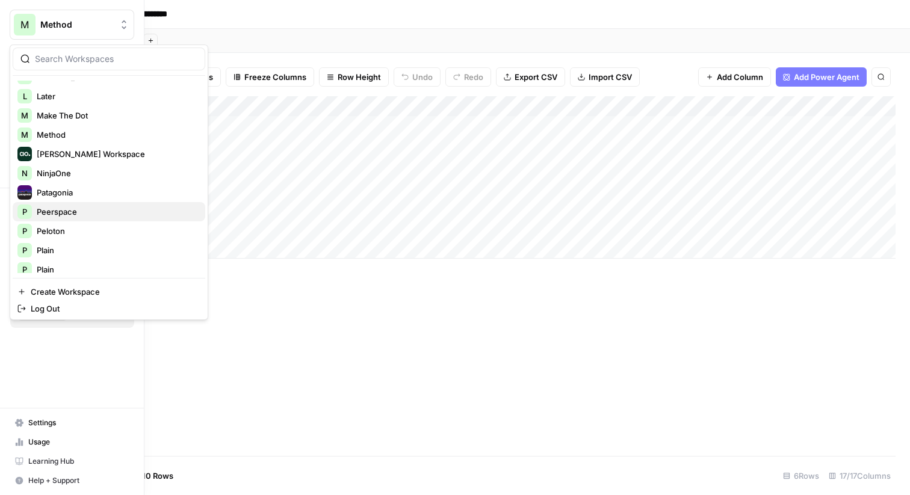
click at [70, 209] on span "Peerspace" at bounding box center [116, 212] width 159 height 12
